Goal: Navigation & Orientation: Find specific page/section

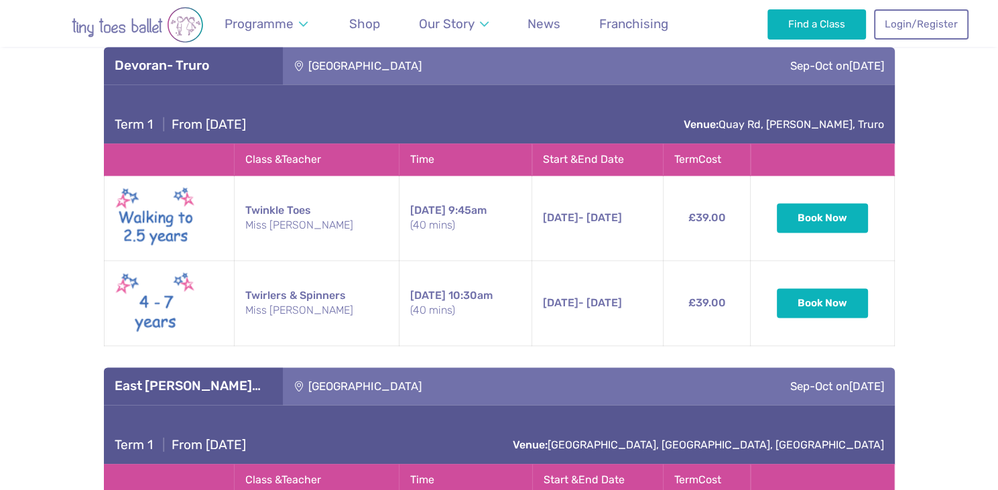
scroll to position [1933, 0]
click at [145, 21] on img "Go to home page" at bounding box center [137, 25] width 215 height 36
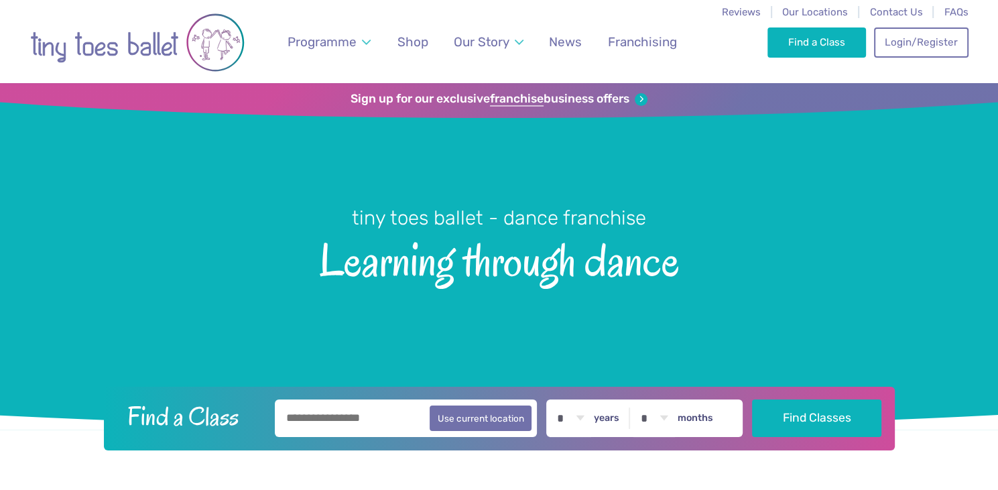
click at [798, 11] on span "Our Locations" at bounding box center [815, 12] width 66 height 12
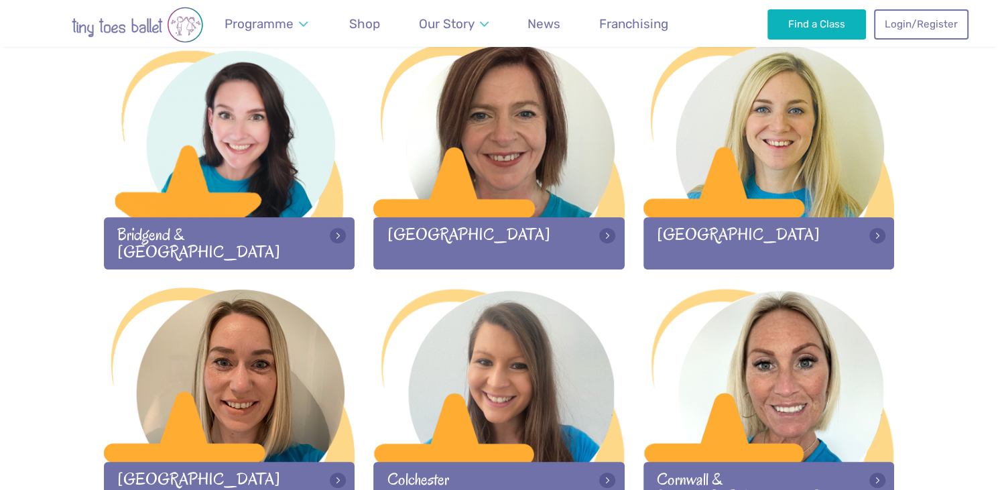
scroll to position [466, 0]
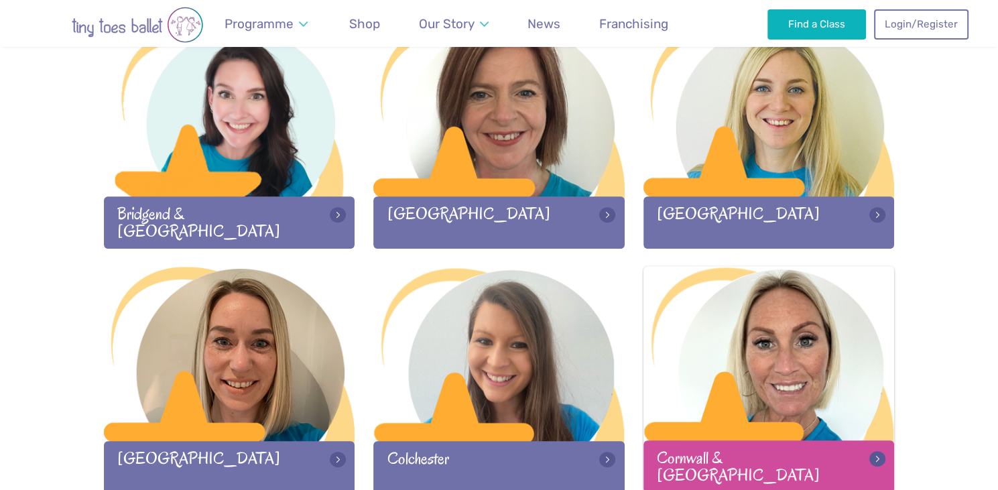
click at [763, 332] on div at bounding box center [769, 354] width 251 height 177
